Goal: Information Seeking & Learning: Learn about a topic

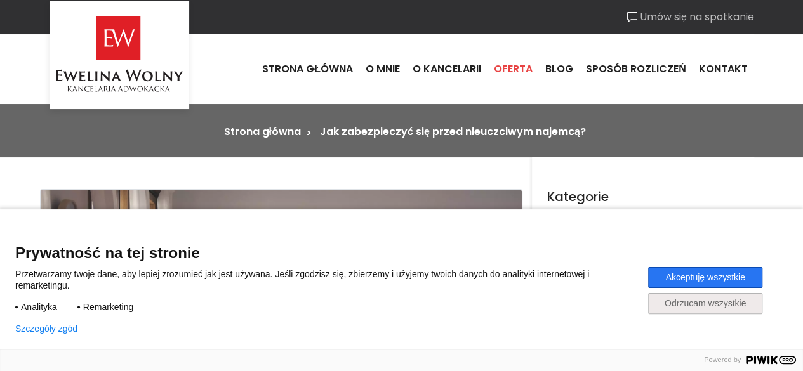
click at [517, 69] on link "Oferta" at bounding box center [513, 69] width 51 height 34
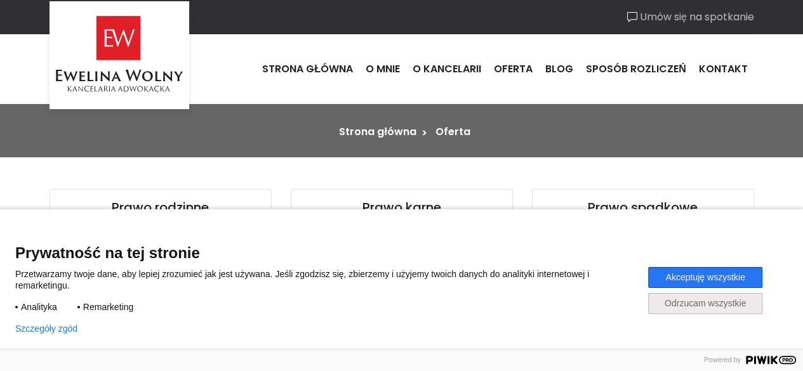
click at [695, 301] on button "Odrzucam wszystkie" at bounding box center [705, 303] width 114 height 21
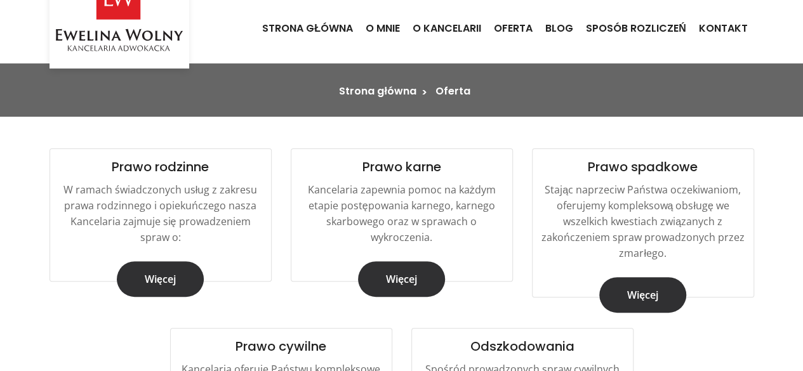
scroll to position [254, 0]
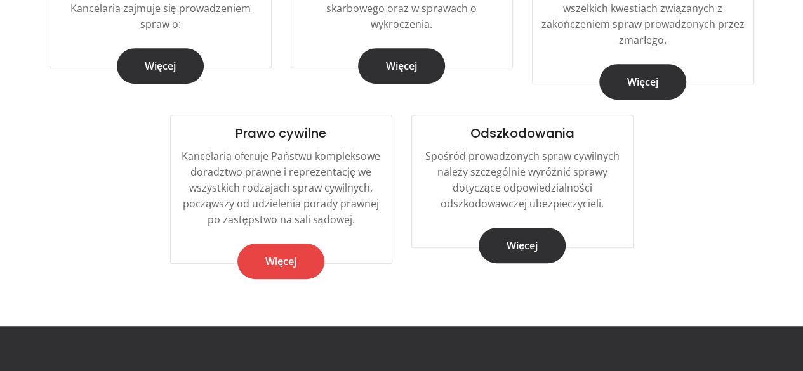
click at [296, 269] on link "Więcej" at bounding box center [280, 262] width 87 height 36
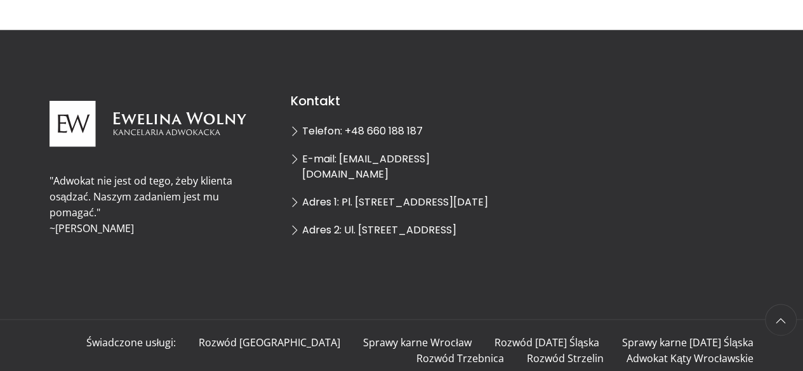
scroll to position [400, 0]
